Goal: Task Accomplishment & Management: Complete application form

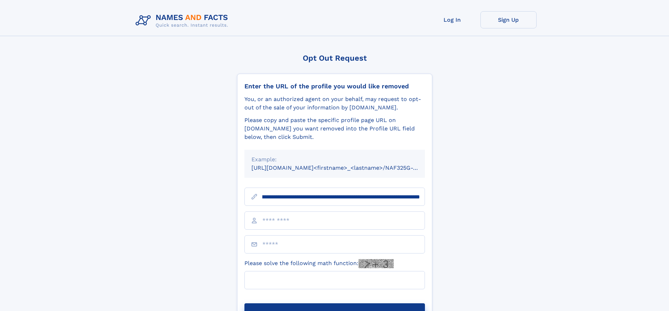
scroll to position [0, 79]
type input "**********"
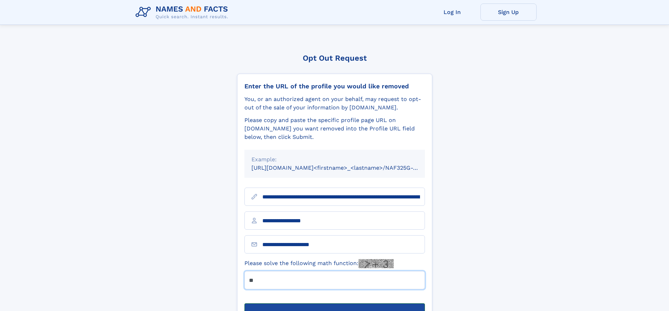
type input "**"
click at [334, 304] on button "Submit Opt Out Request" at bounding box center [334, 315] width 180 height 22
